Goal: Information Seeking & Learning: Learn about a topic

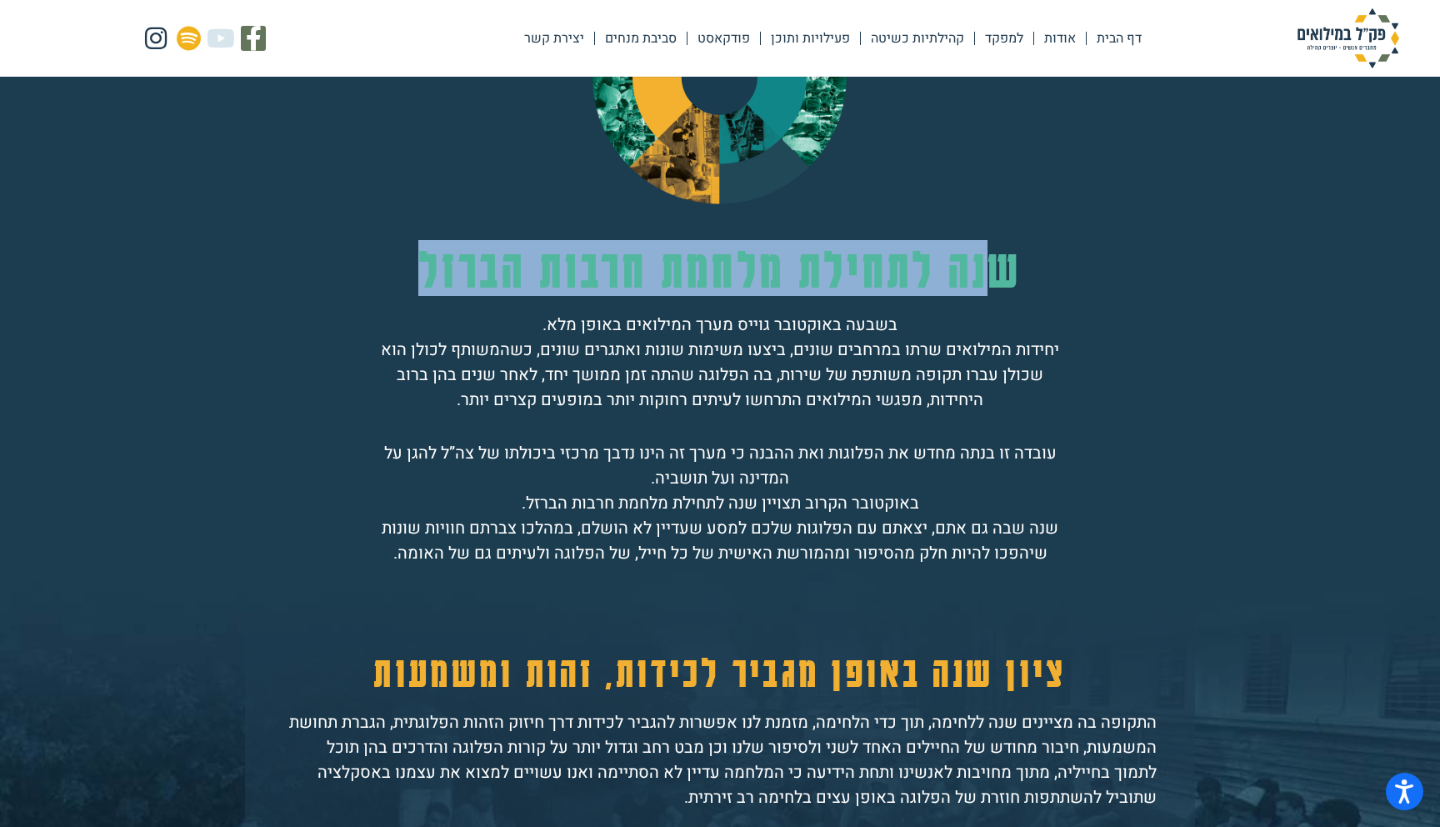
drag, startPoint x: 984, startPoint y: 289, endPoint x: 430, endPoint y: 264, distance: 554.8
click at [430, 264] on h2 "שנה לתחילת מלחמת חרבות הברזל" at bounding box center [719, 268] width 683 height 55
click at [985, 266] on h2 "שנה לתחילת מלחמת חרבות הברזל" at bounding box center [719, 268] width 683 height 55
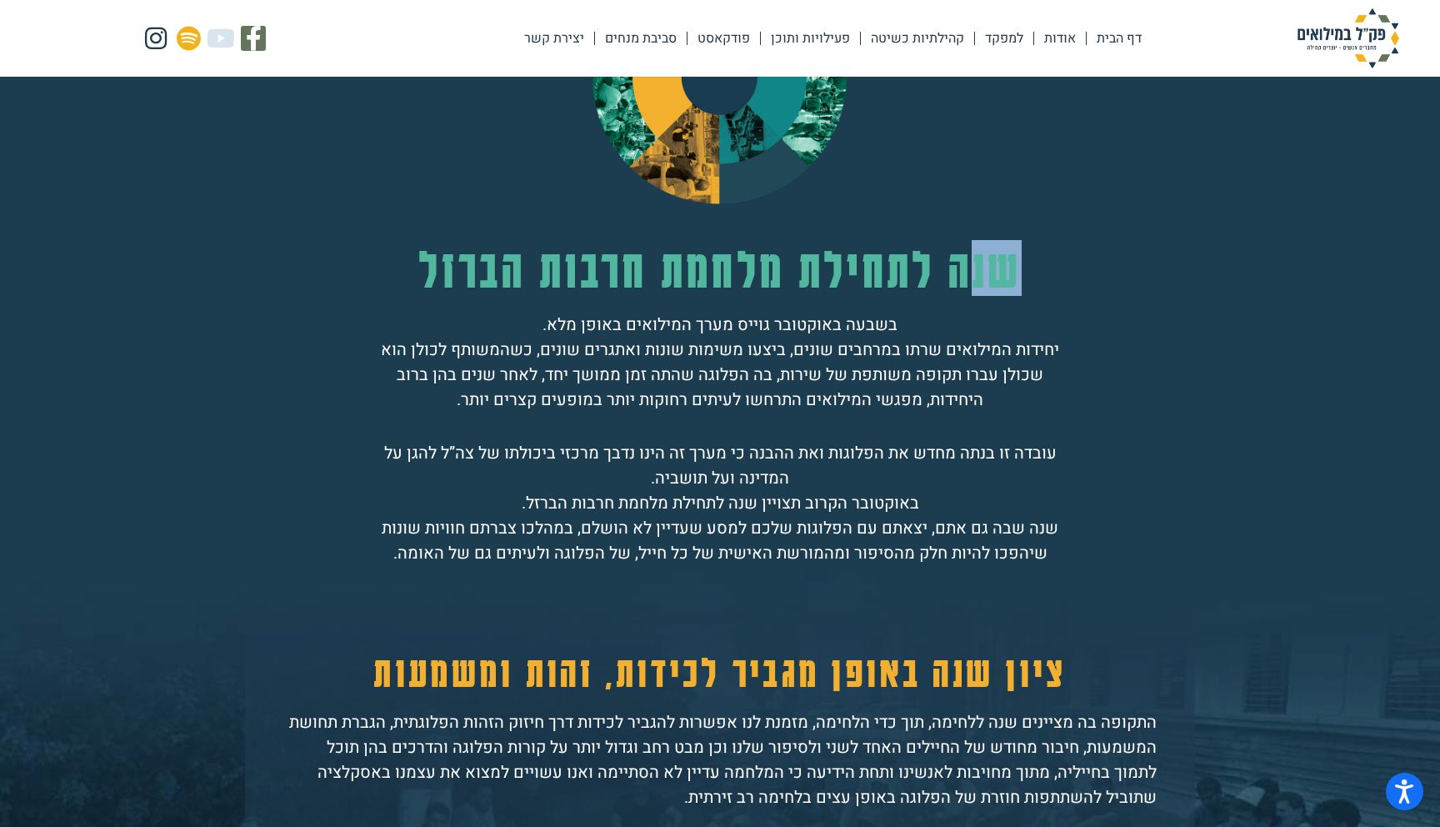
drag, startPoint x: 1015, startPoint y: 269, endPoint x: 965, endPoint y: 268, distance: 50.0
click at [965, 268] on h2 "שנה לתחילת מלחמת חרבות הברזל" at bounding box center [719, 268] width 683 height 55
